Goal: Information Seeking & Learning: Check status

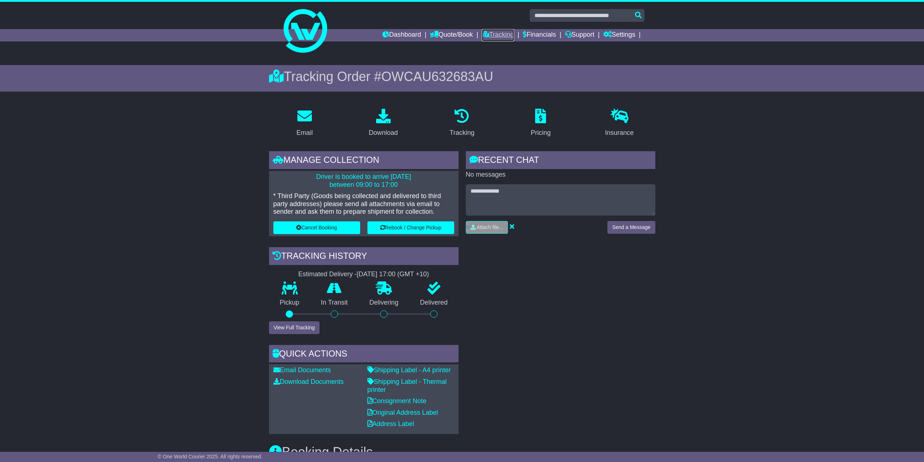
click at [501, 33] on link "Tracking" at bounding box center [498, 35] width 32 height 12
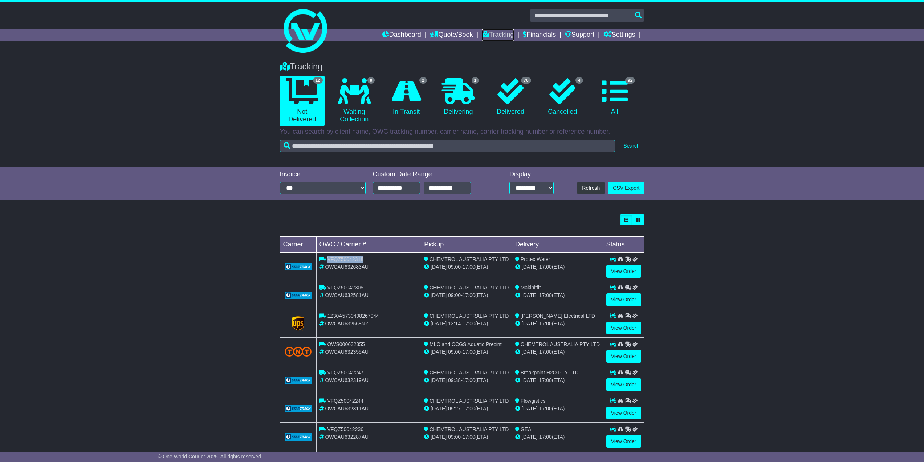
click at [499, 35] on link "Tracking" at bounding box center [498, 35] width 32 height 12
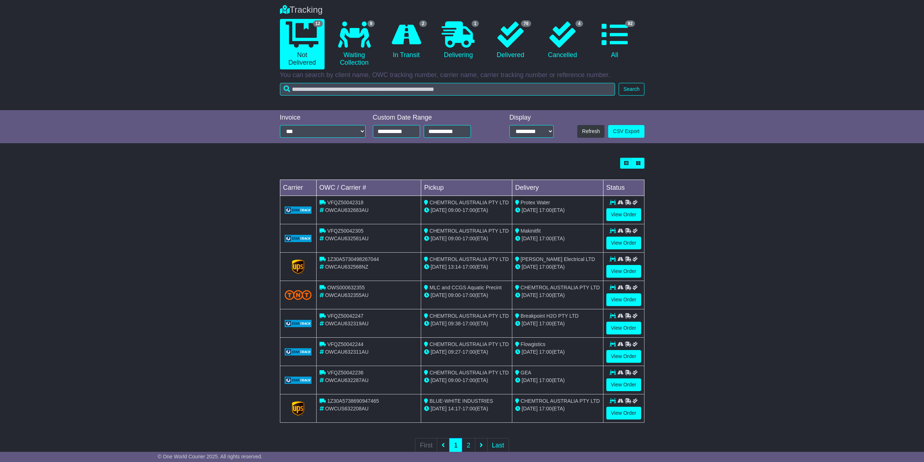
scroll to position [73, 0]
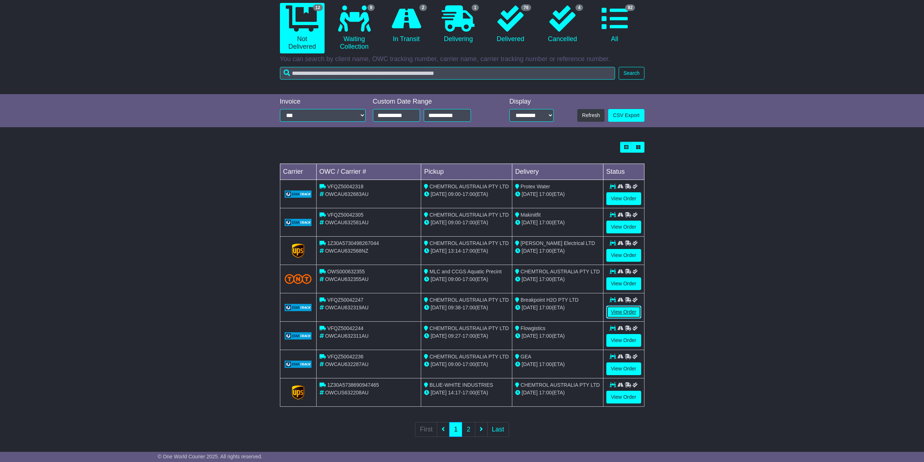
click at [621, 312] on link "View Order" at bounding box center [624, 311] width 35 height 13
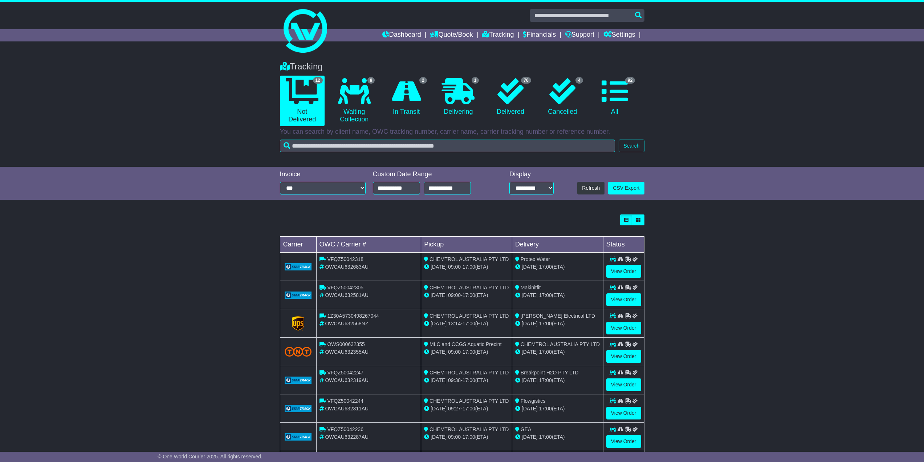
scroll to position [73, 0]
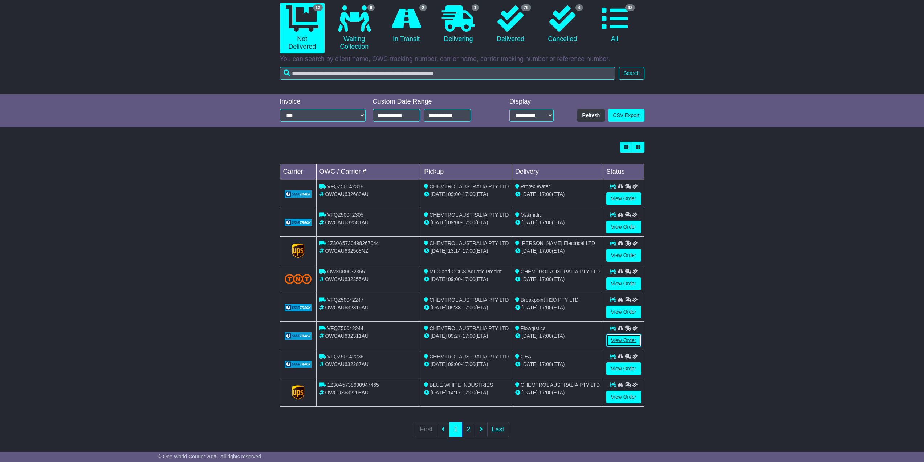
click at [621, 341] on link "View Order" at bounding box center [624, 340] width 35 height 13
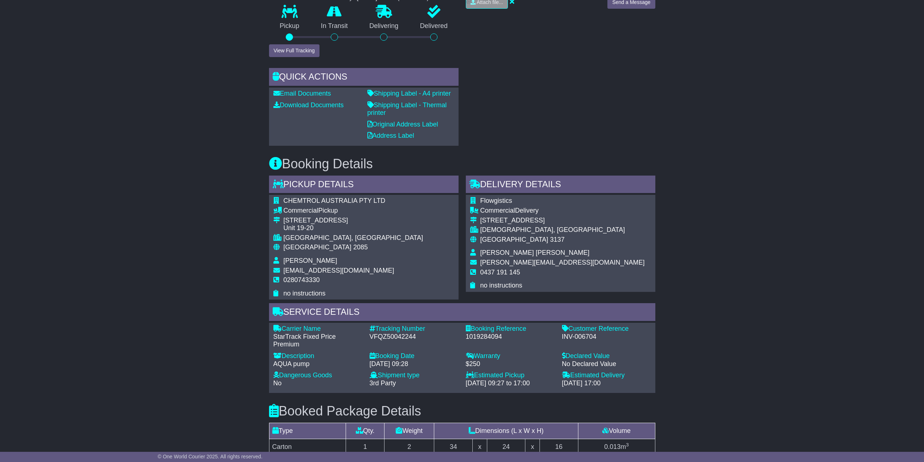
scroll to position [291, 0]
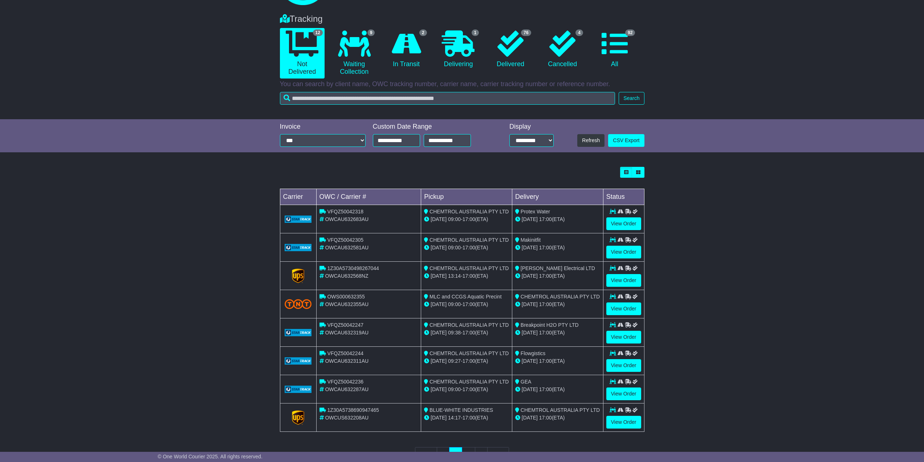
scroll to position [36, 0]
